Goal: Information Seeking & Learning: Learn about a topic

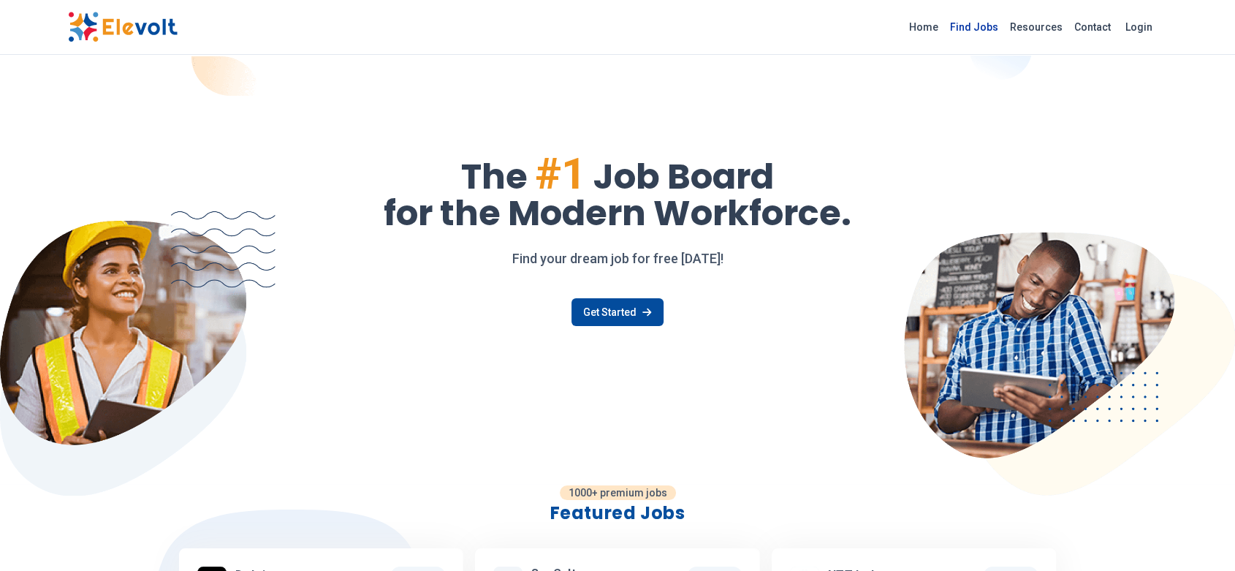
click at [983, 19] on link "Find Jobs" at bounding box center [974, 26] width 60 height 23
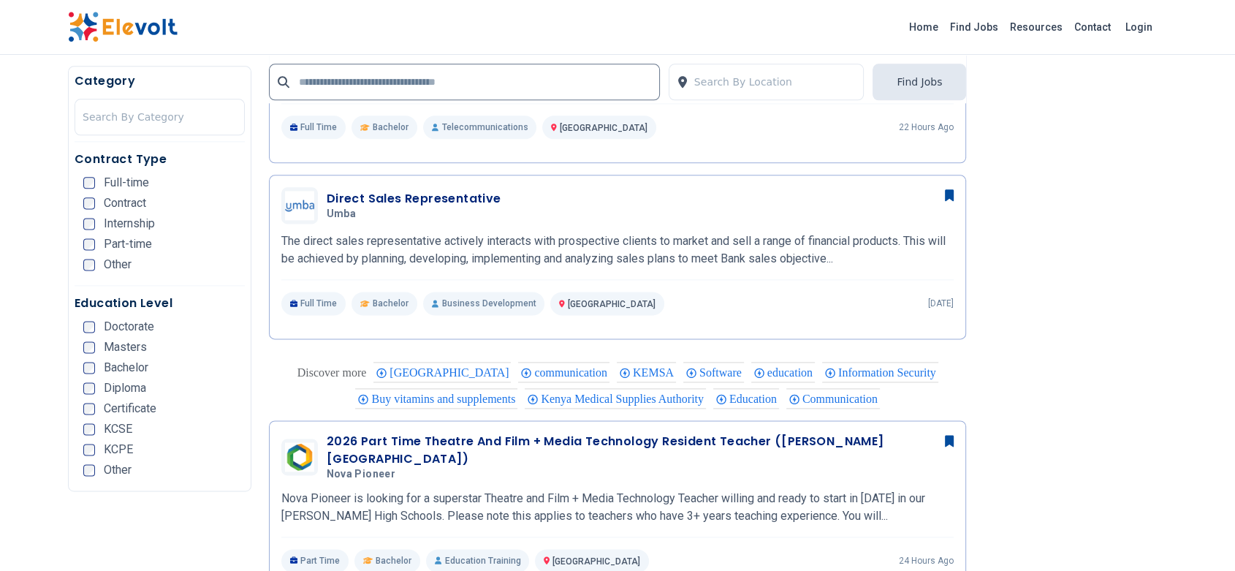
scroll to position [1886, 0]
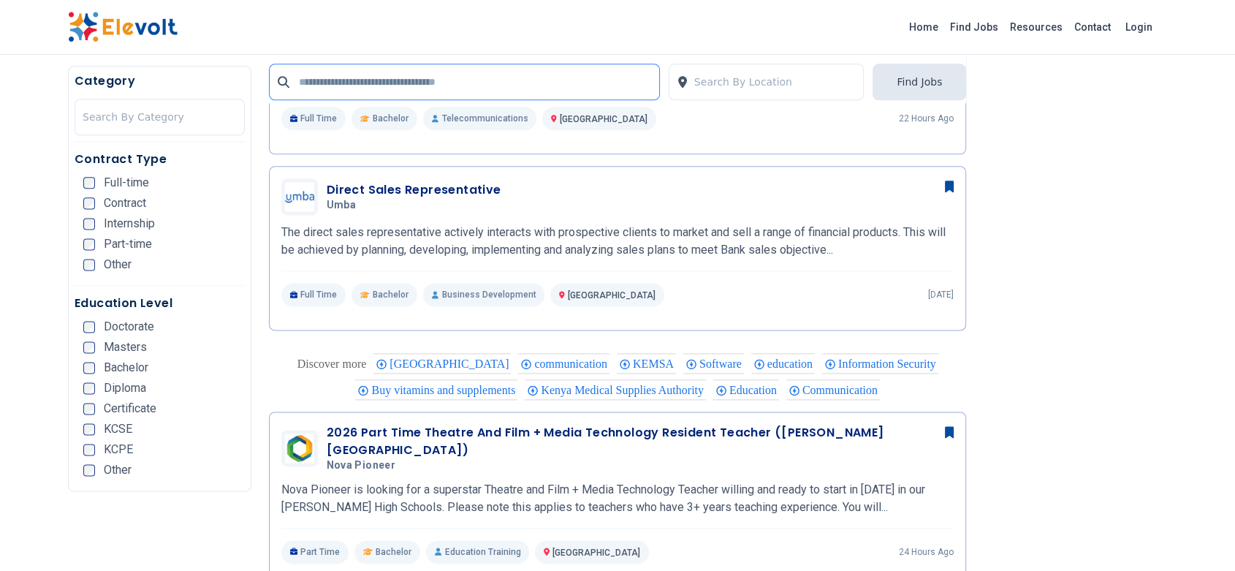
click at [354, 89] on input "text" at bounding box center [464, 82] width 391 height 37
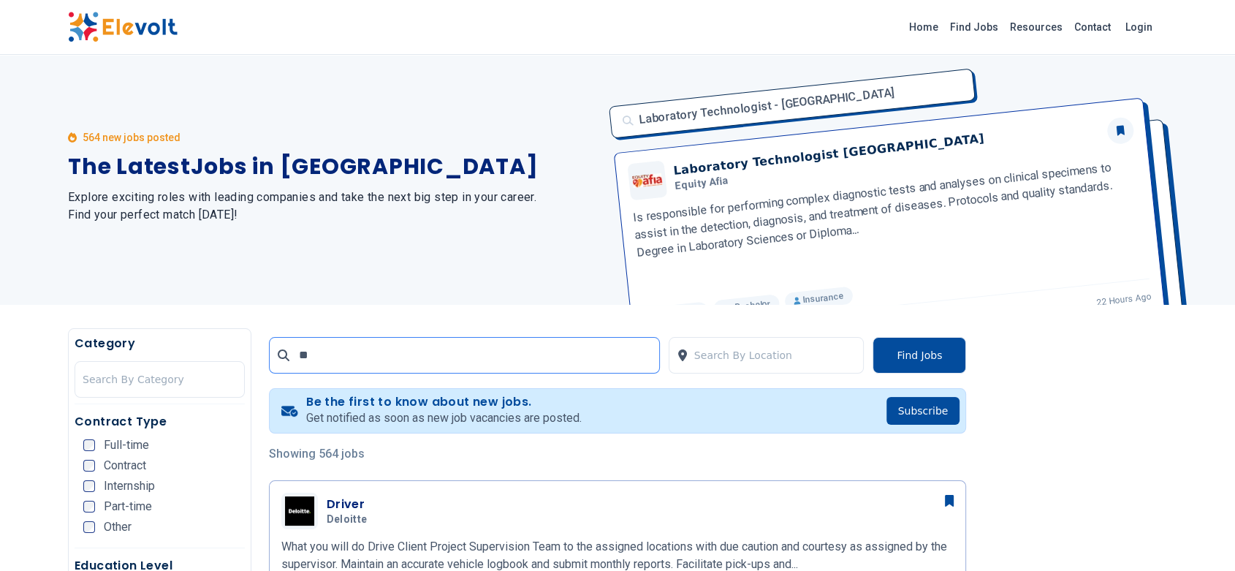
scroll to position [0, 0]
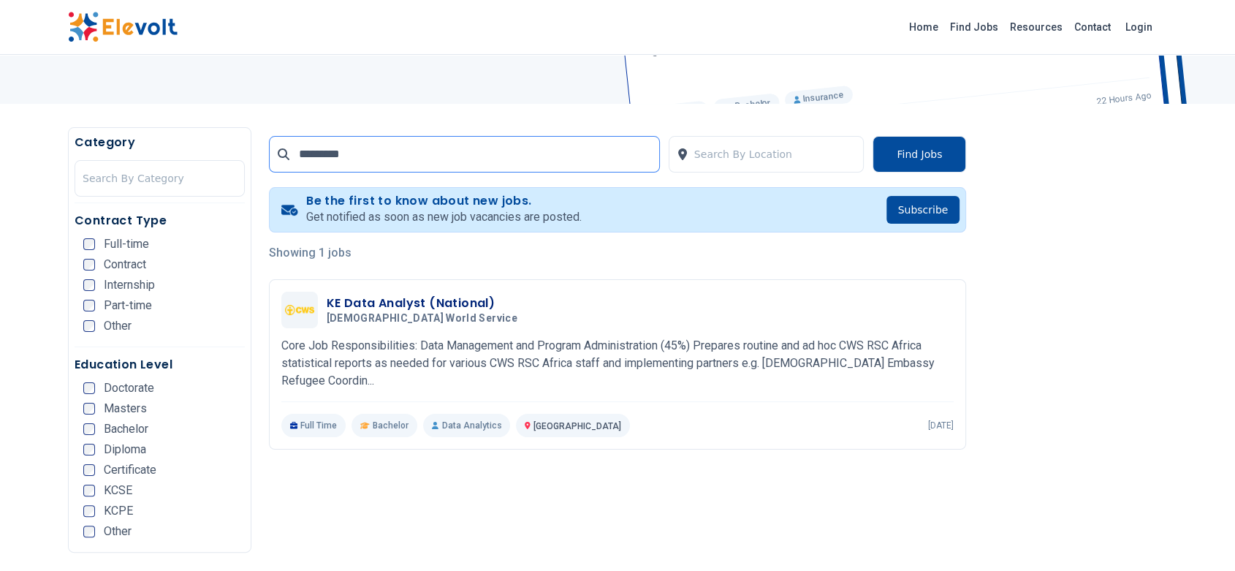
scroll to position [214, 0]
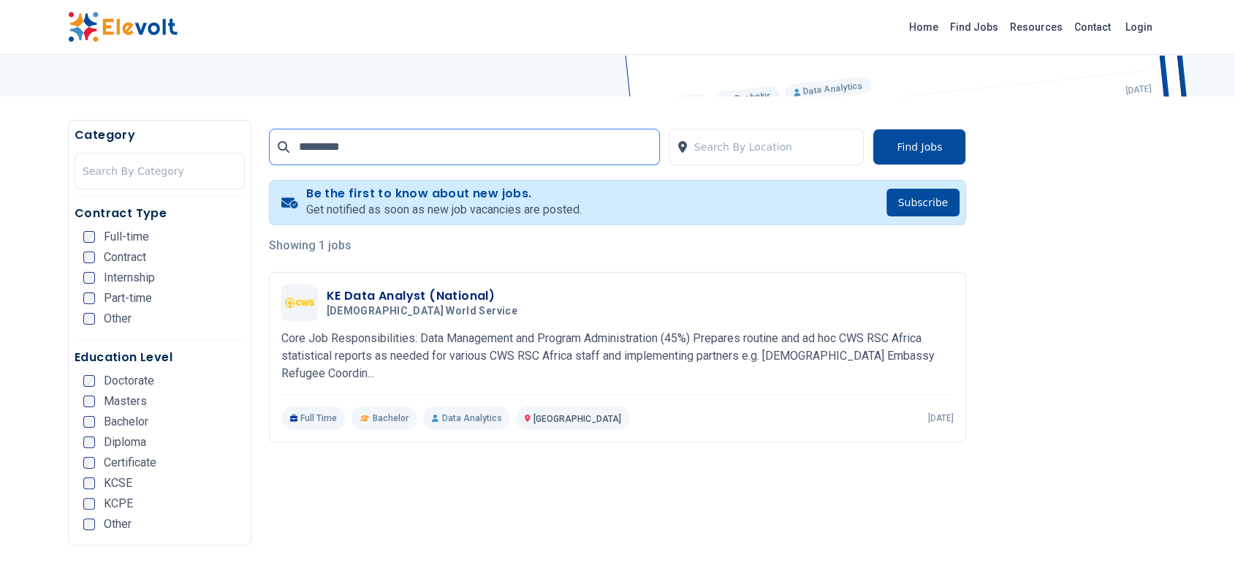
click at [339, 145] on input "*********" at bounding box center [464, 147] width 391 height 37
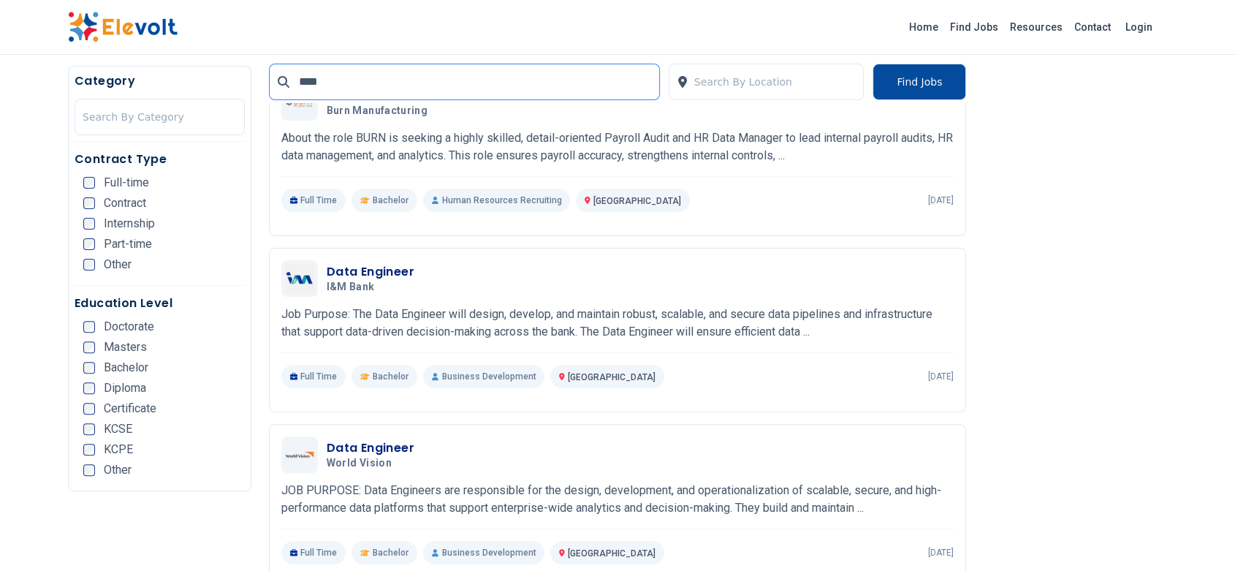
scroll to position [415, 0]
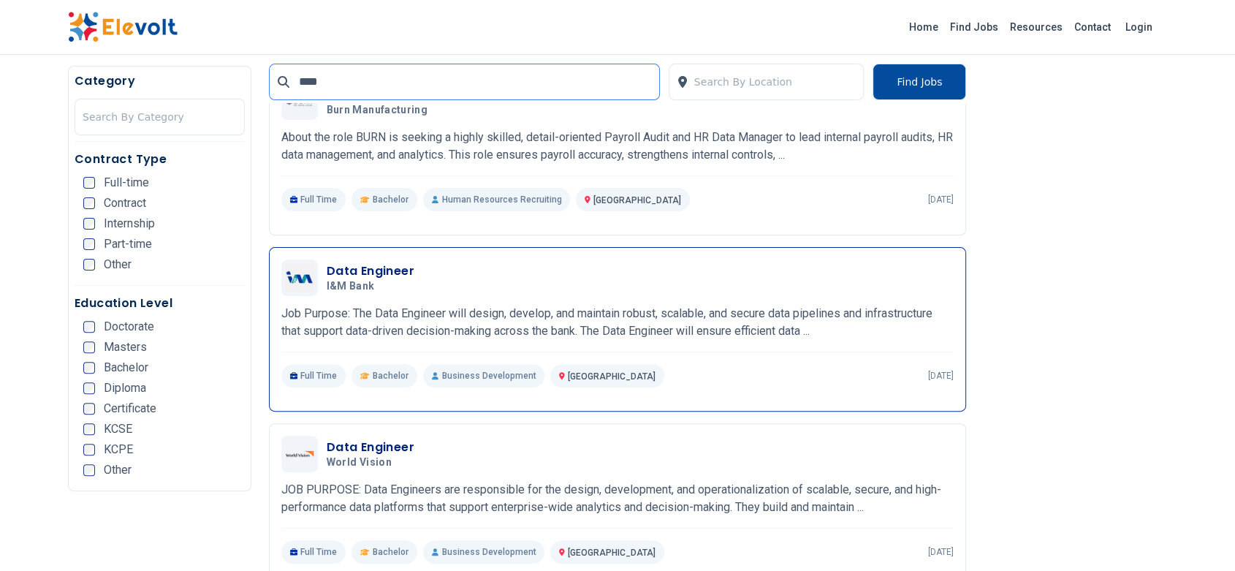
type input "****"
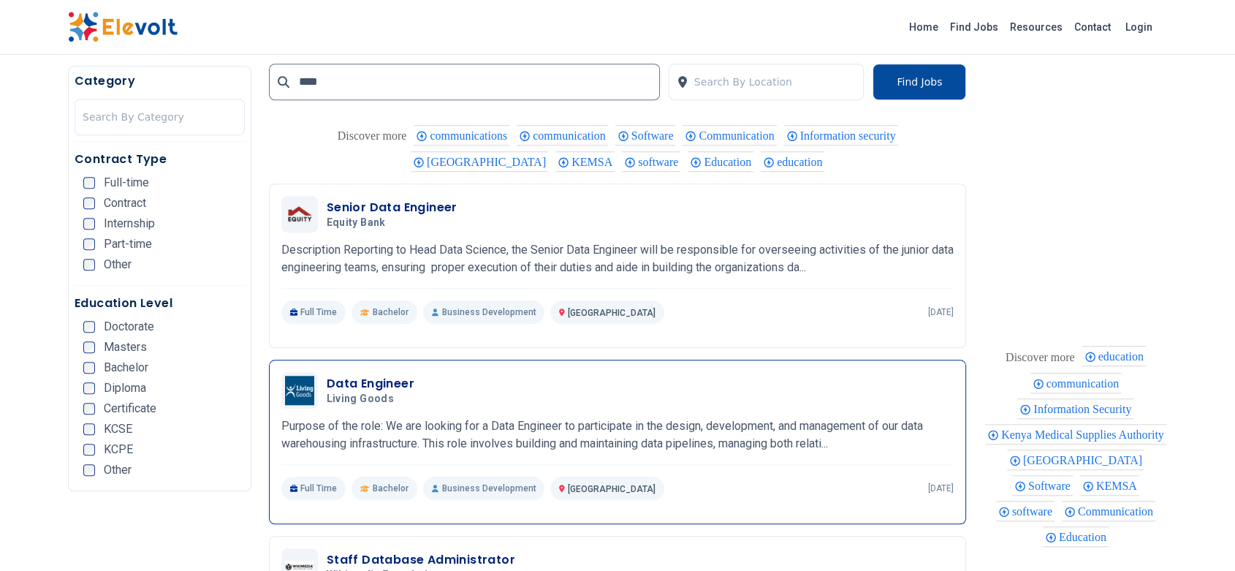
scroll to position [1260, 0]
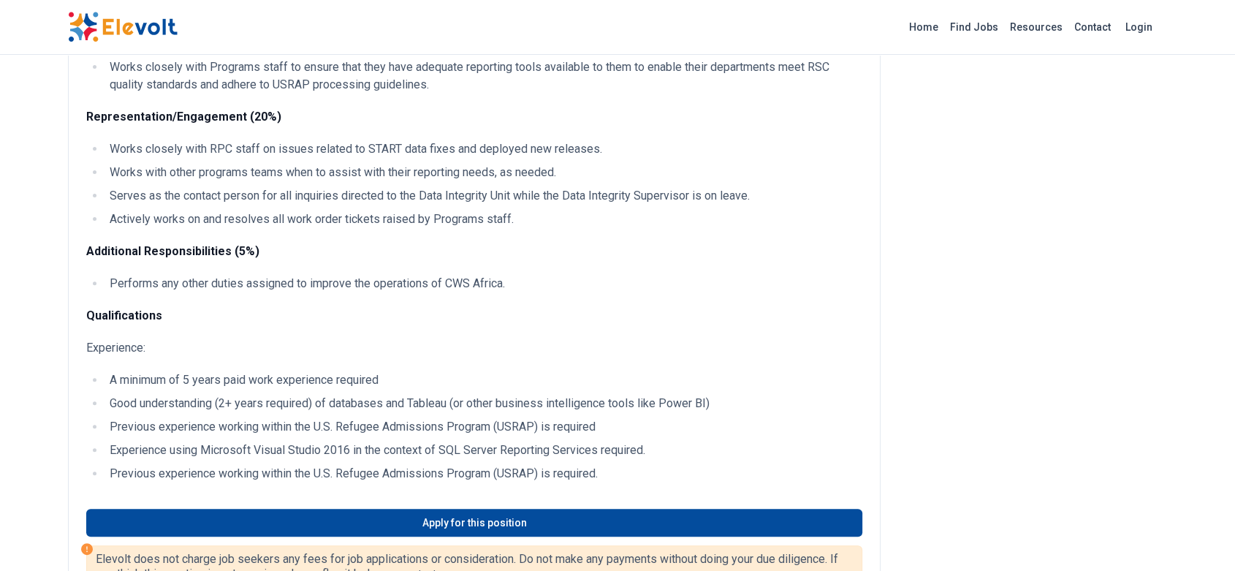
scroll to position [377, 0]
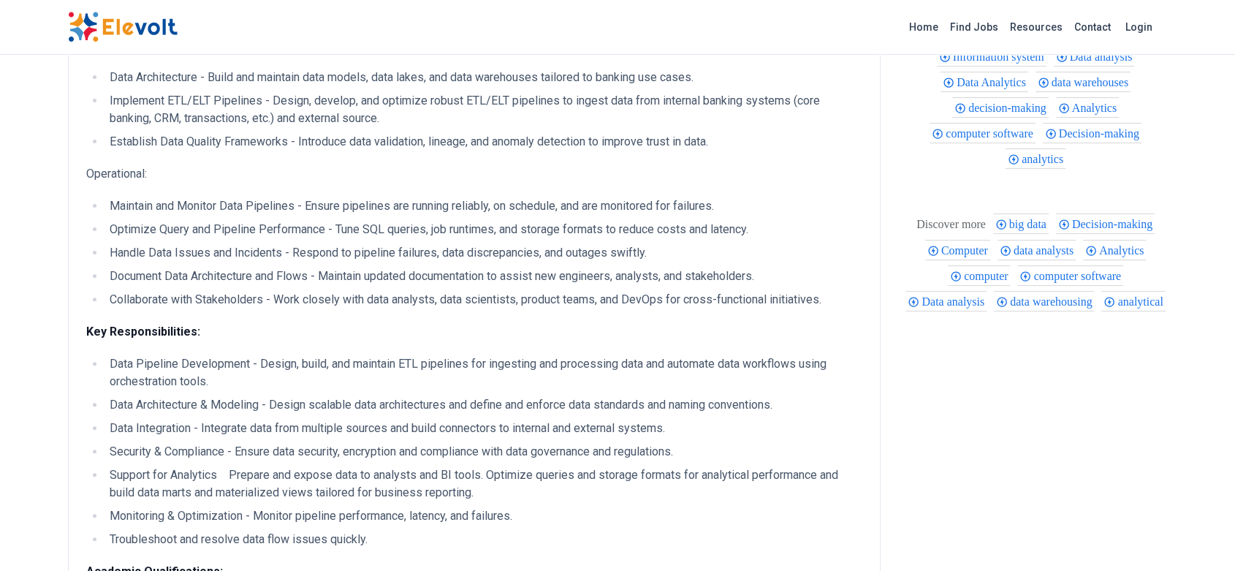
scroll to position [384, 0]
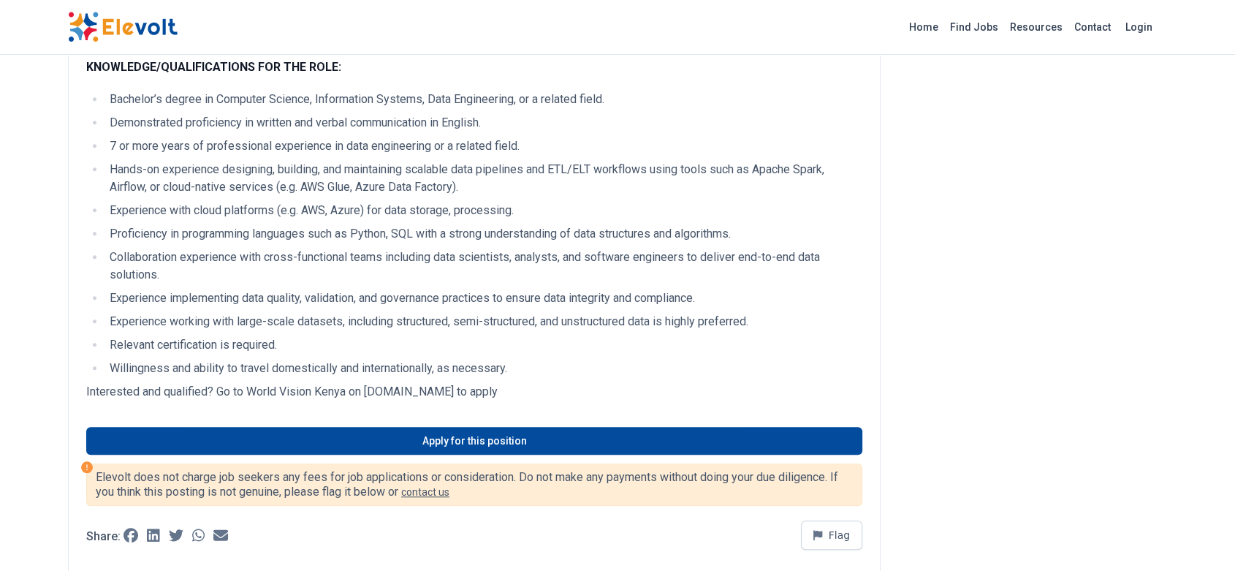
scroll to position [1191, 0]
